Goal: Register for event/course

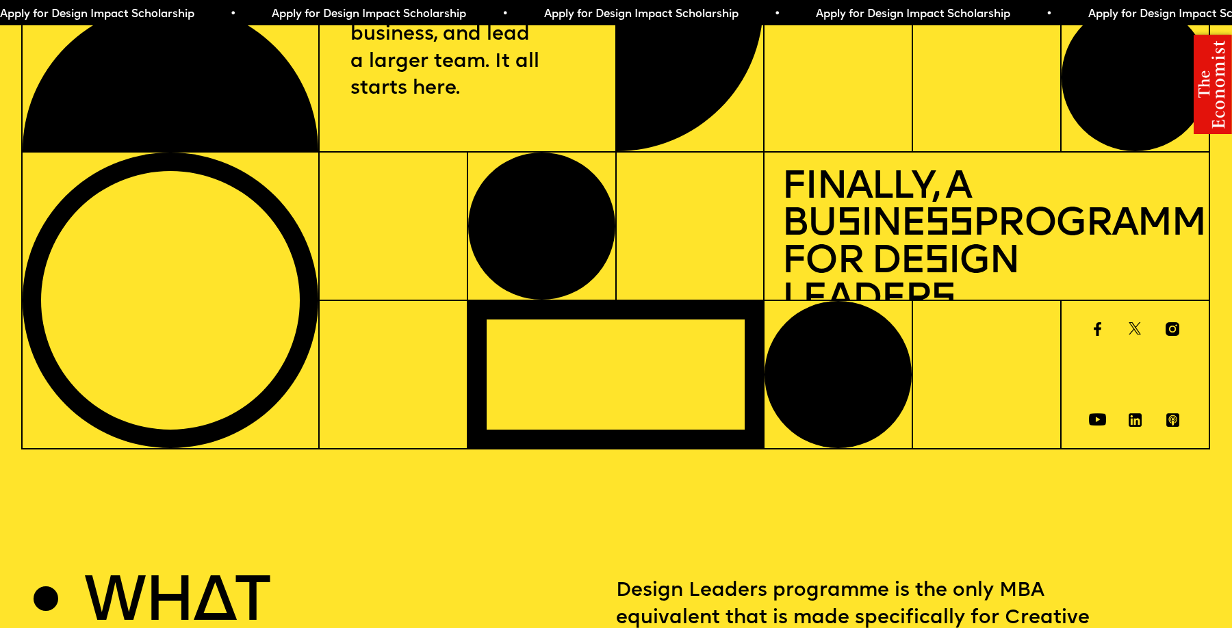
scroll to position [169, 0]
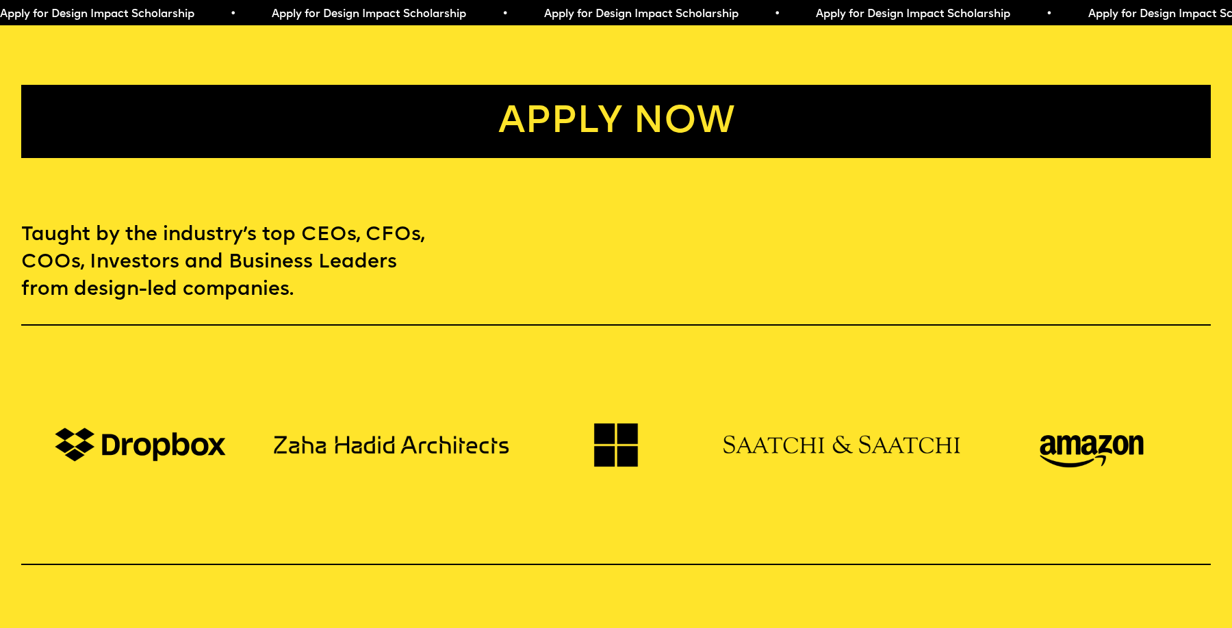
click at [436, 101] on link "Apply now" at bounding box center [615, 121] width 1189 height 73
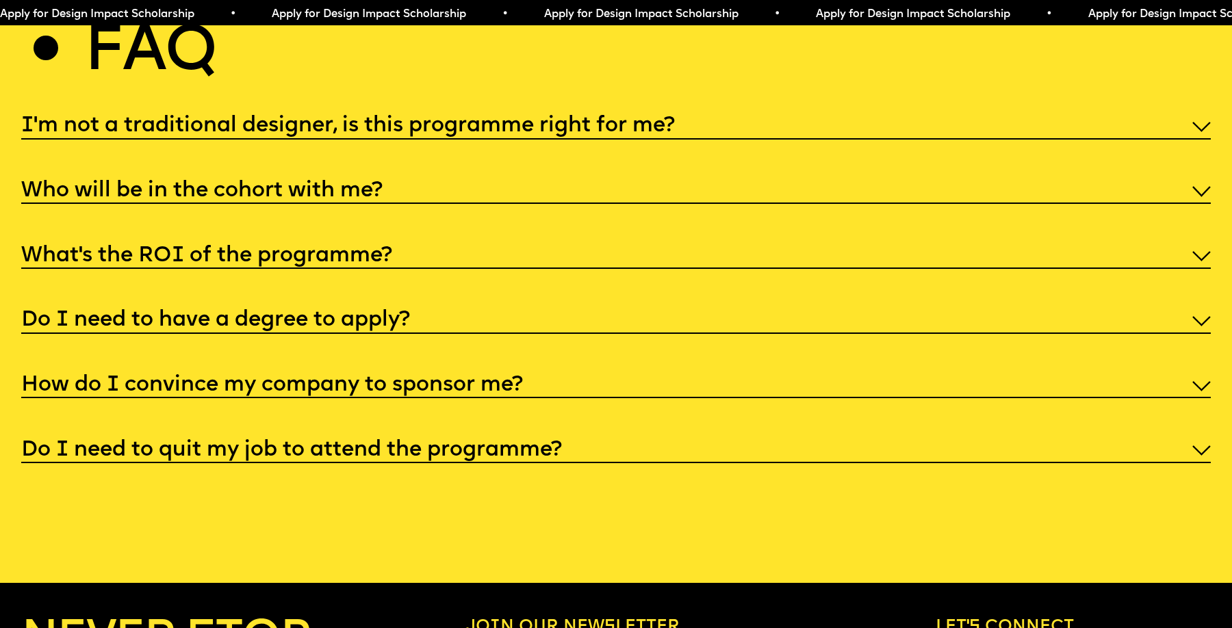
scroll to position [6408, 0]
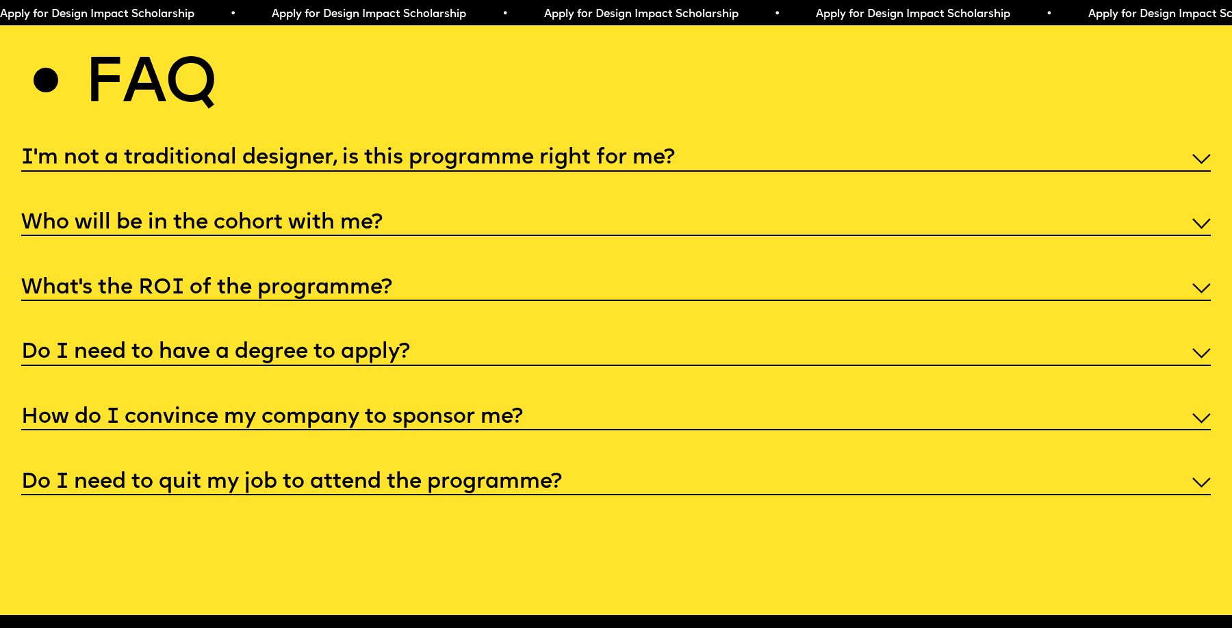
click at [435, 152] on h5 "I'm not a traditional designer, is this programme right for me?" at bounding box center [347, 159] width 653 height 14
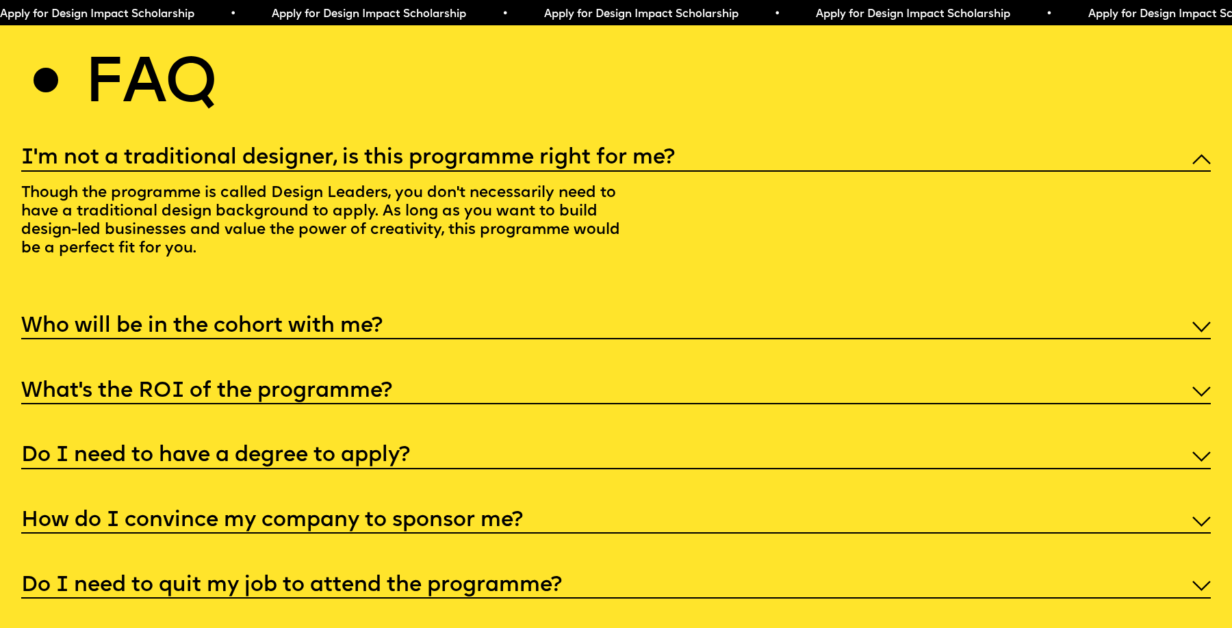
click at [435, 152] on h5 "I'm not a traditional designer, is this programme right for me?" at bounding box center [347, 159] width 653 height 14
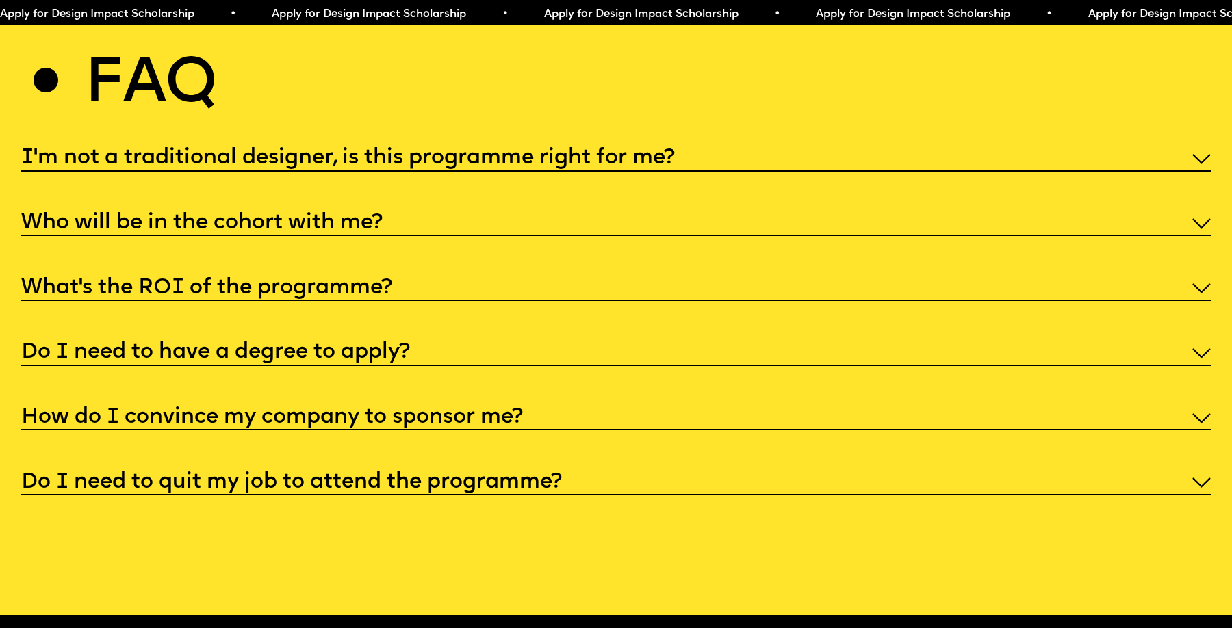
click at [406, 467] on div "Do I need to quit my job to attend the programme?" at bounding box center [615, 481] width 1189 height 28
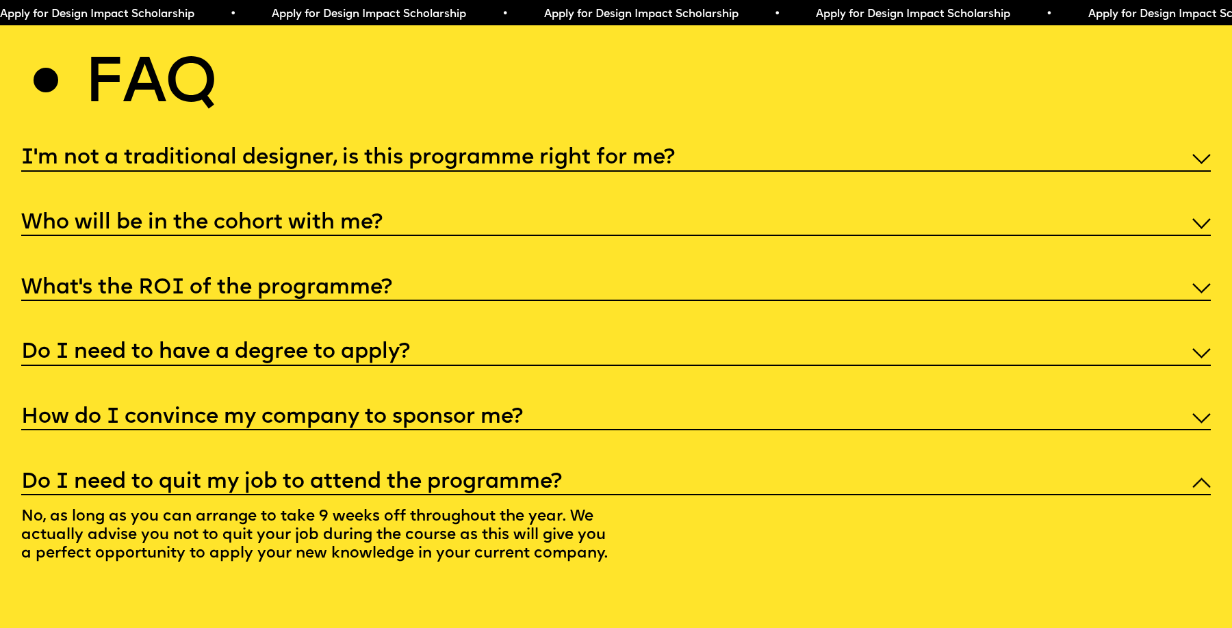
click at [406, 467] on div "Do I need to quit my job to attend the programme?" at bounding box center [615, 481] width 1189 height 28
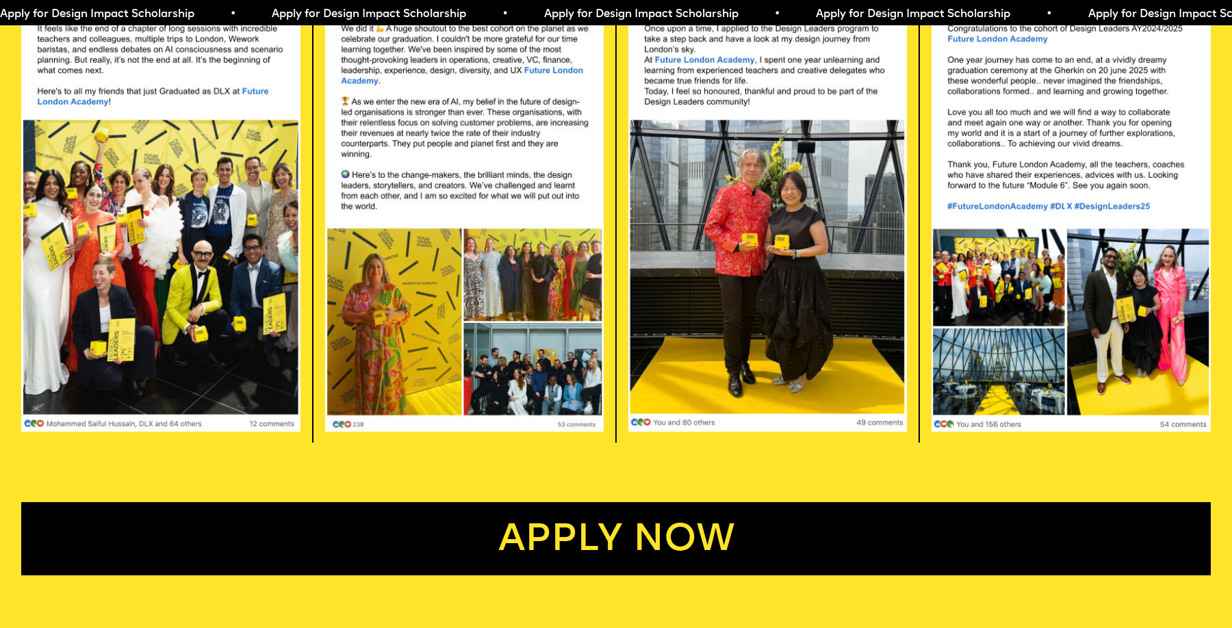
scroll to position [3534, 0]
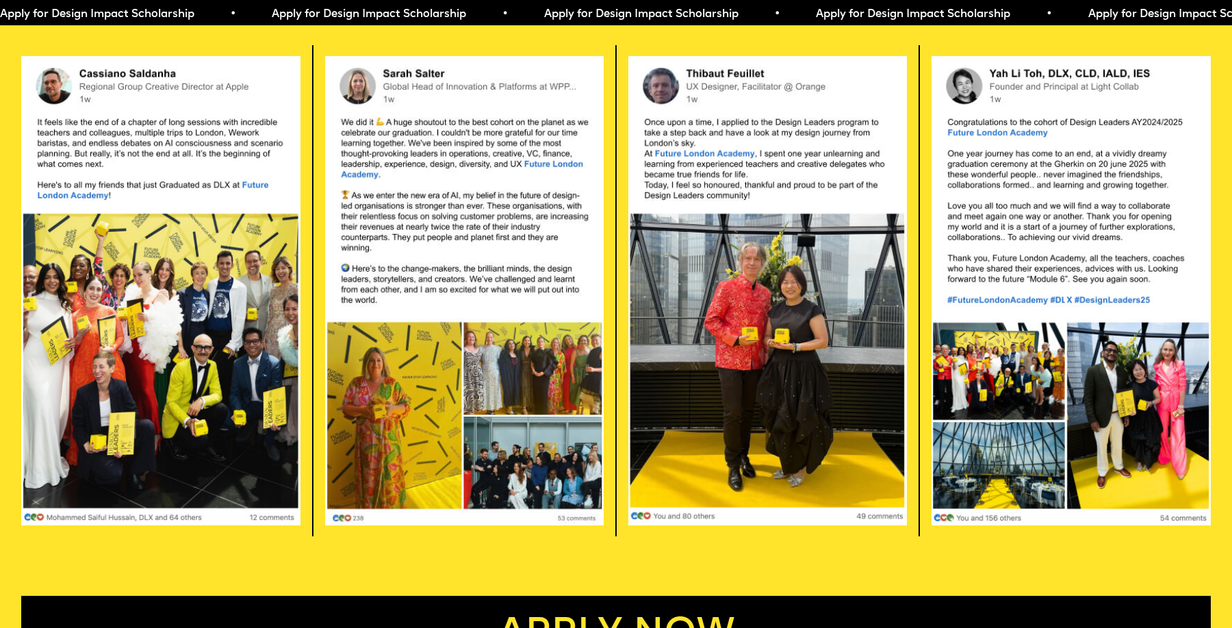
click at [549, 14] on span "Apply for Design Impact Scholarship • Apply for Design Impact Scholarship • App…" at bounding box center [679, 14] width 1360 height 11
